Goal: Task Accomplishment & Management: Use online tool/utility

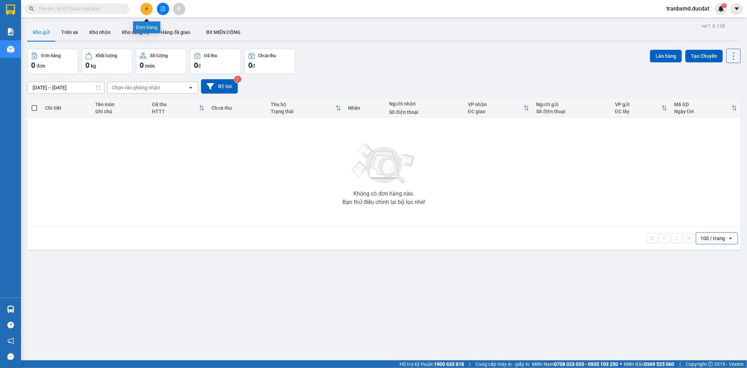
click at [148, 9] on icon "plus" at bounding box center [146, 8] width 5 height 5
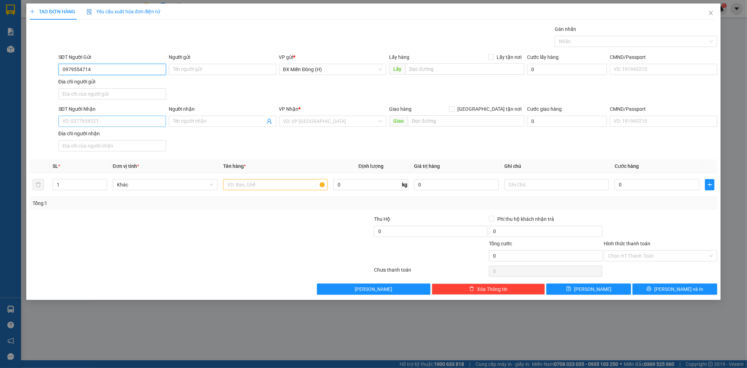
type input "0979554714"
click at [146, 120] on input "SĐT Người Nhận" at bounding box center [113, 121] width 108 height 11
type input "0982023959"
click at [114, 135] on div "0982023959 - THU" at bounding box center [112, 136] width 99 height 8
type input "THU"
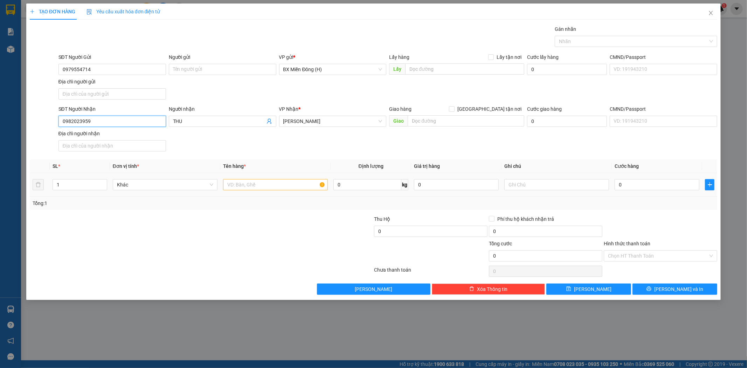
type input "0982023959"
click at [247, 183] on input "text" at bounding box center [275, 184] width 105 height 11
type input "1 KIỆN GIẤY ( ĐÈN)"
click at [680, 289] on span "[PERSON_NAME] và In" at bounding box center [679, 289] width 49 height 8
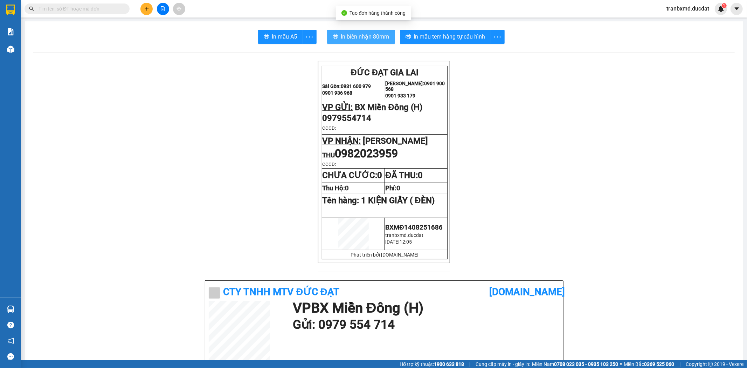
click at [360, 36] on span "In biên nhận 80mm" at bounding box center [365, 36] width 48 height 9
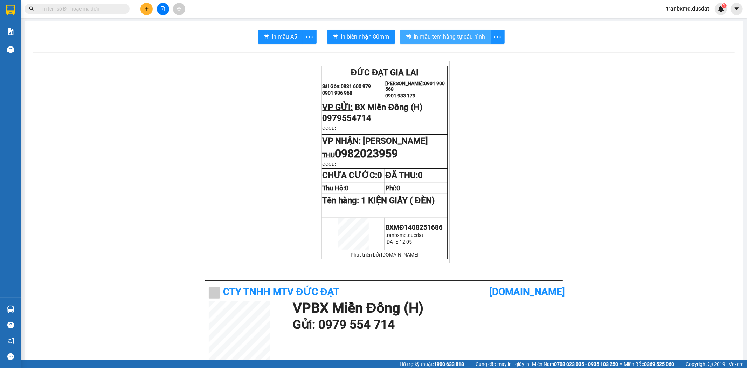
click at [458, 37] on span "In mẫu tem hàng tự cấu hình" at bounding box center [449, 36] width 71 height 9
click at [457, 31] on button "In mẫu tem hàng tự cấu hình" at bounding box center [445, 37] width 91 height 14
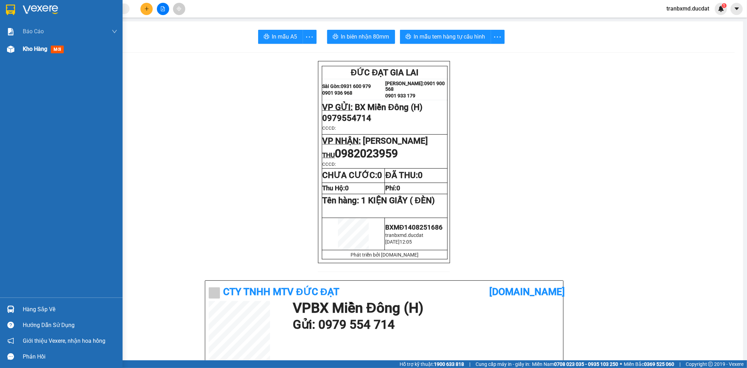
click at [19, 47] on div "Kho hàng mới" at bounding box center [61, 49] width 123 height 18
